Goal: Find specific page/section: Find specific page/section

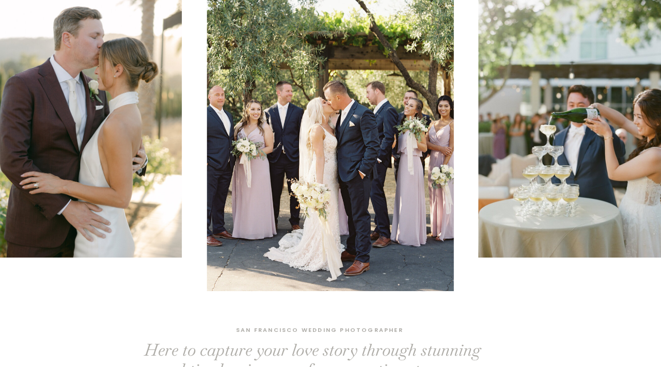
scroll to position [116, 0]
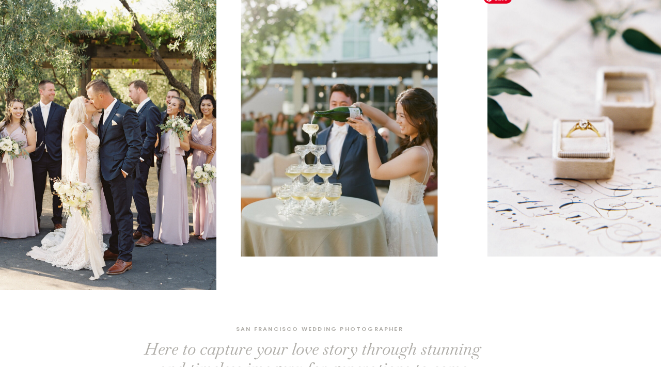
click at [241, 135] on img at bounding box center [339, 122] width 197 height 269
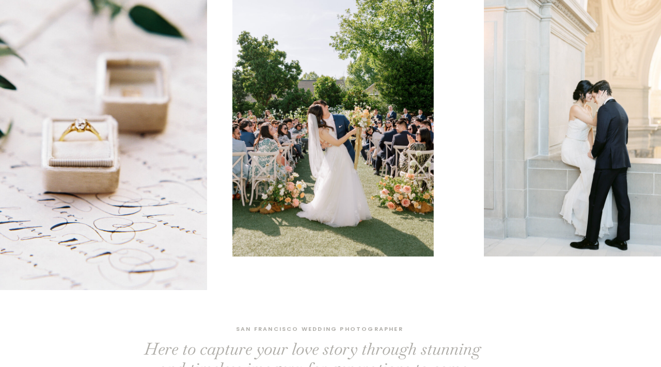
click at [232, 159] on img at bounding box center [332, 122] width 201 height 269
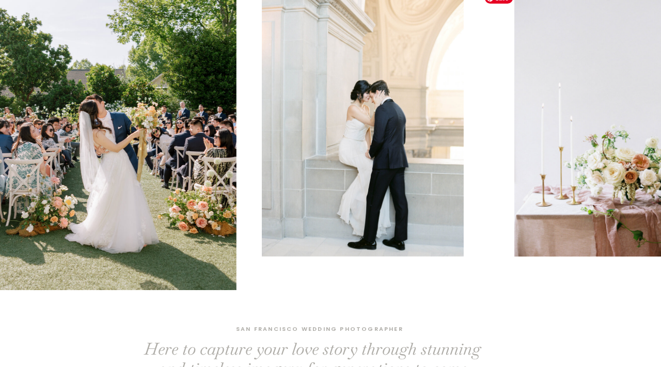
click at [307, 142] on img at bounding box center [363, 122] width 202 height 269
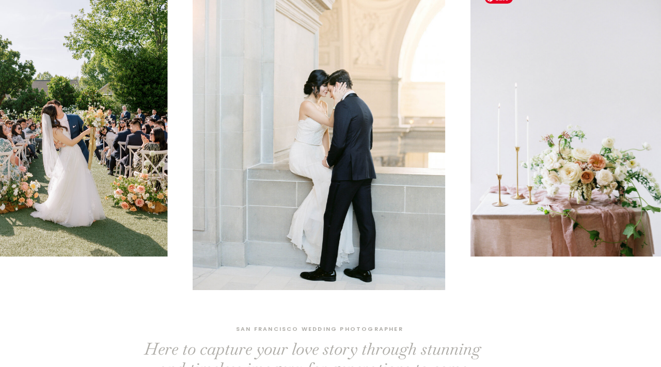
click at [193, 156] on img at bounding box center [319, 123] width 253 height 336
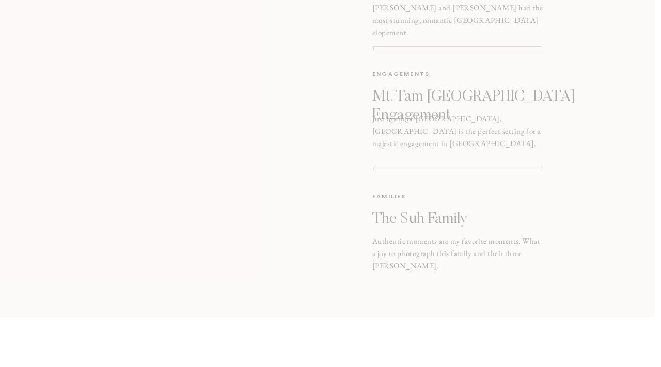
scroll to position [1819, 0]
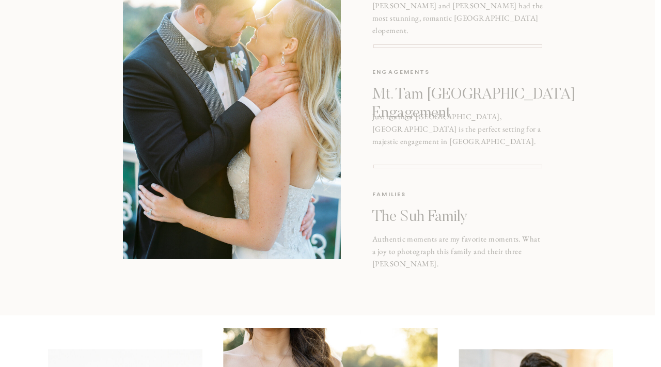
click at [404, 222] on p "The Suh Family" at bounding box center [457, 217] width 169 height 19
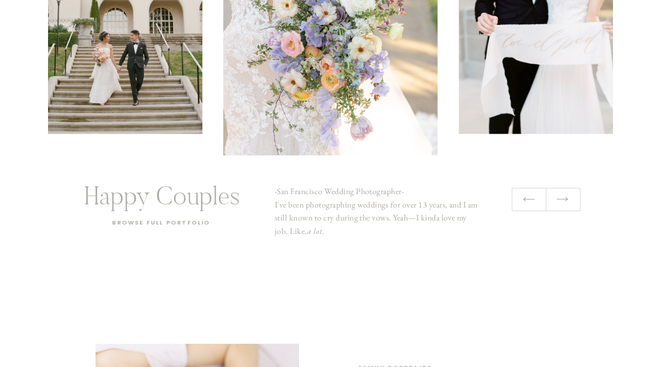
scroll to position [2279, 0]
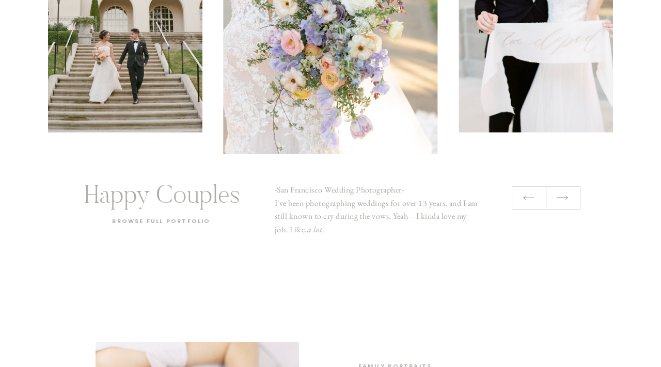
click at [160, 222] on h2 "Browse full portfolio" at bounding box center [161, 221] width 120 height 11
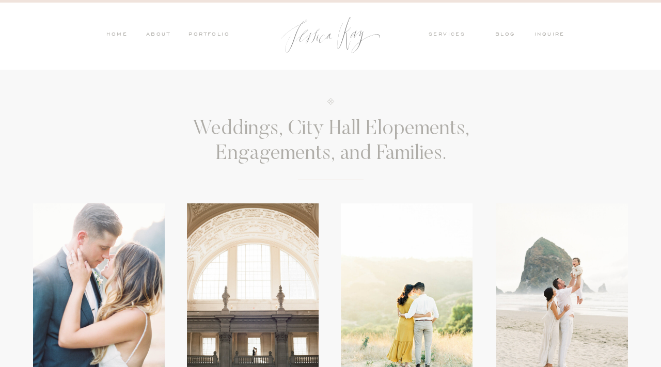
click at [212, 35] on nav "PORTFOLIO" at bounding box center [208, 34] width 43 height 9
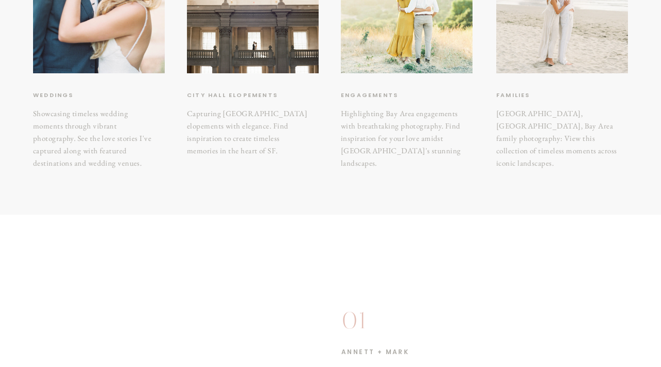
scroll to position [306, 0]
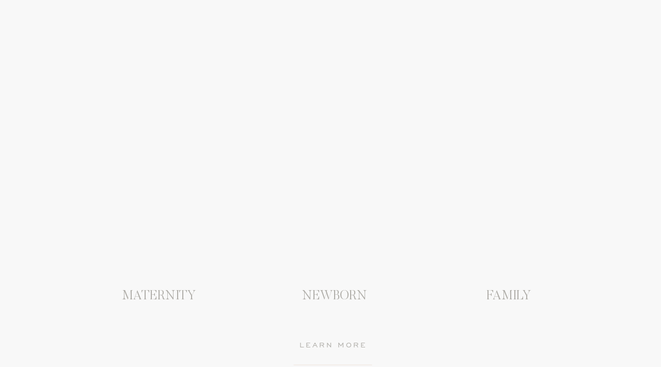
scroll to position [941, 0]
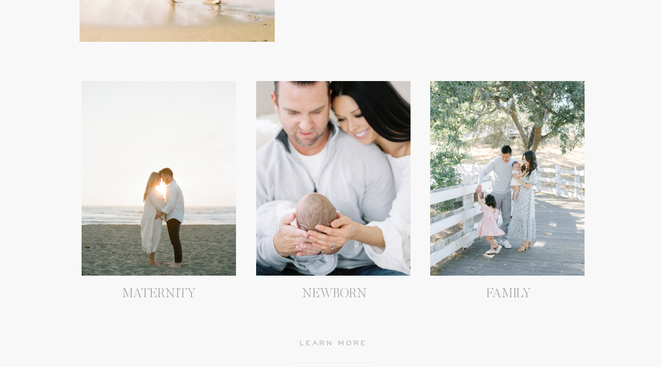
click at [183, 206] on div at bounding box center [159, 178] width 154 height 195
click at [331, 254] on div at bounding box center [333, 178] width 154 height 195
click at [509, 252] on div at bounding box center [507, 178] width 154 height 195
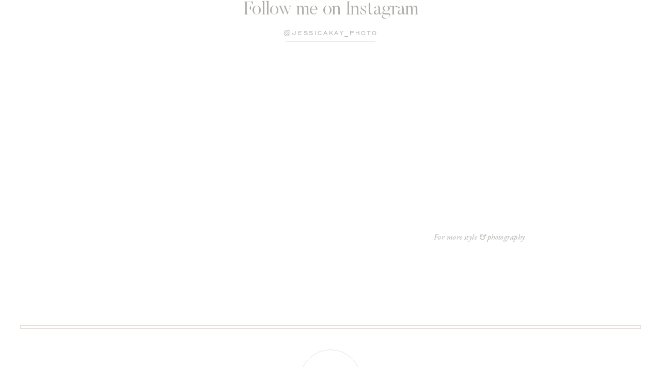
scroll to position [2256, 0]
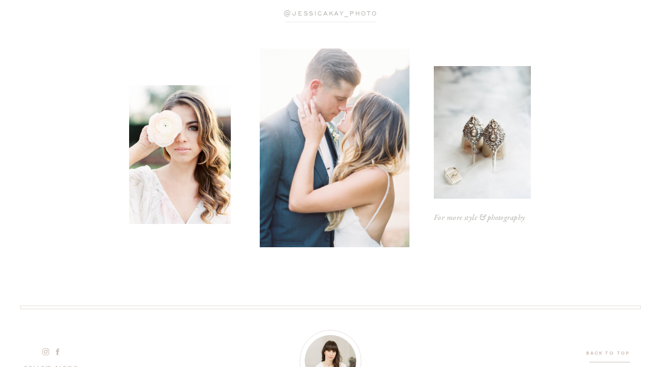
click at [319, 10] on p "@jessicaKay_photo" at bounding box center [330, 14] width 169 height 10
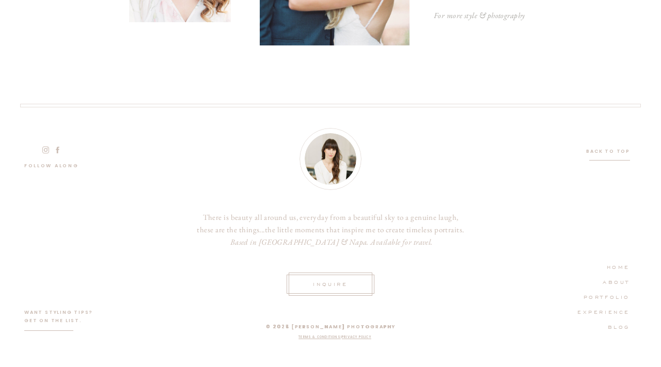
click at [44, 150] on icon at bounding box center [46, 150] width 10 height 9
